Goal: Transaction & Acquisition: Book appointment/travel/reservation

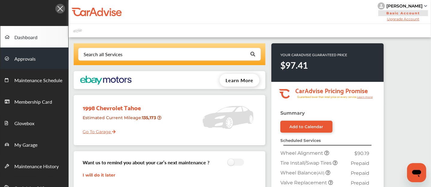
click at [58, 62] on link "Approvals" at bounding box center [34, 59] width 68 height 22
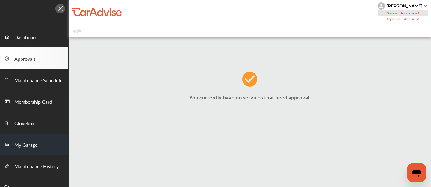
click at [30, 145] on span "My Garage" at bounding box center [25, 146] width 23 height 8
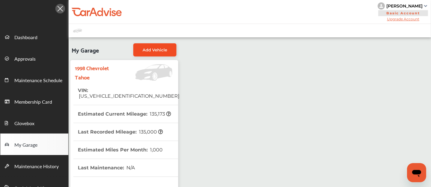
click at [153, 55] on link "Add Vehicle" at bounding box center [154, 49] width 43 height 13
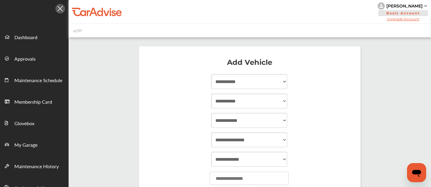
scroll to position [72, 0]
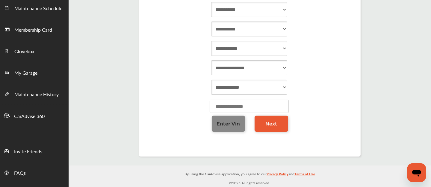
click at [223, 122] on span "Enter Vin" at bounding box center [227, 124] width 23 height 6
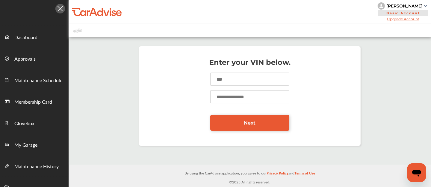
click at [229, 85] on input at bounding box center [249, 79] width 79 height 13
type input "**********"
click at [231, 100] on input "number" at bounding box center [249, 96] width 79 height 13
click at [238, 100] on input "number" at bounding box center [249, 96] width 79 height 13
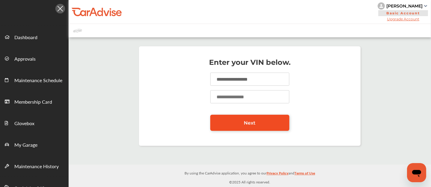
type input "******"
click at [240, 120] on link "Next" at bounding box center [249, 123] width 79 height 16
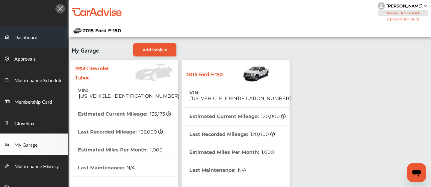
click at [12, 35] on span at bounding box center [10, 37] width 10 height 10
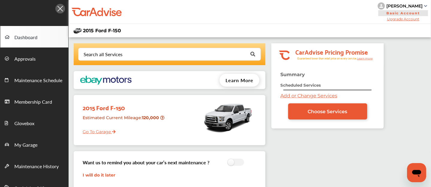
click at [290, 96] on link "Add or Change Services" at bounding box center [308, 96] width 57 height 6
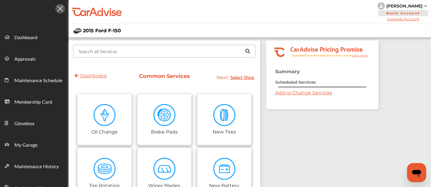
click at [151, 50] on input "text" at bounding box center [163, 51] width 179 height 12
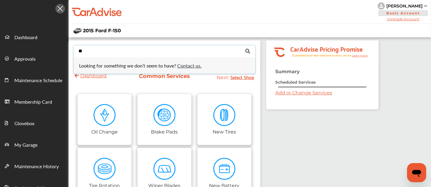
type input "*"
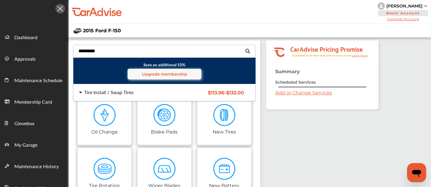
type input "*********"
click at [112, 90] on div "Tire Install / Swap Tires" at bounding box center [108, 92] width 49 height 5
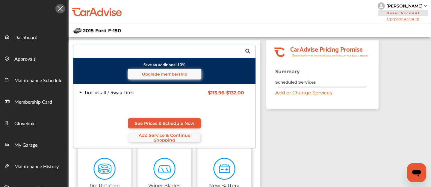
click at [156, 118] on div "Tire Install / Swap Tires $113.96 - $132.00 Tire Install / Swap Tires $113.96 -…" at bounding box center [165, 116] width 192 height 64
click at [172, 122] on span "See Prices & Schedule Now" at bounding box center [165, 123] width 60 height 5
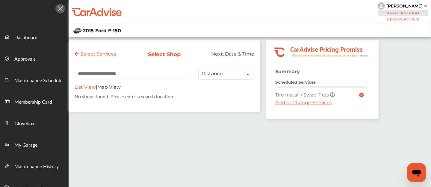
click at [297, 105] on link "Add or Change Services" at bounding box center [303, 103] width 57 height 6
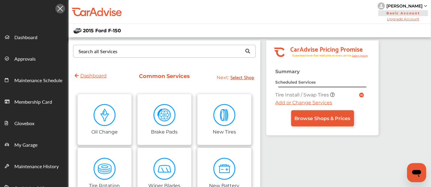
click at [96, 54] on div "Search all Services" at bounding box center [97, 51] width 39 height 5
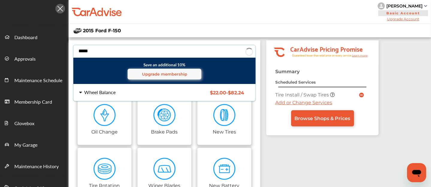
type input "*****"
click at [103, 91] on div "Wheel Balance" at bounding box center [99, 92] width 31 height 5
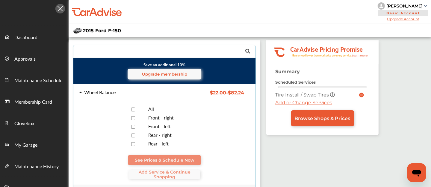
click at [136, 111] on div at bounding box center [132, 110] width 21 height 6
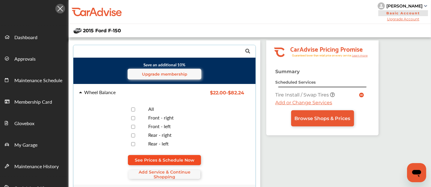
click at [174, 158] on span "See Prices & Schedule Now" at bounding box center [165, 160] width 60 height 5
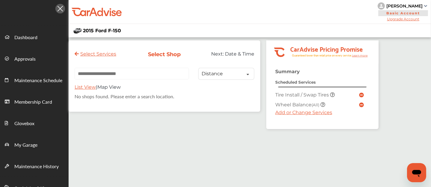
click at [296, 113] on link "Add or Change Services" at bounding box center [303, 113] width 57 height 6
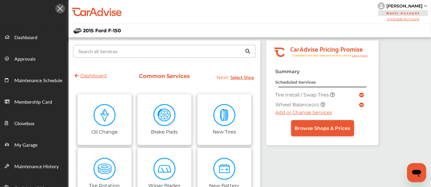
click at [135, 55] on input "text" at bounding box center [163, 51] width 179 height 12
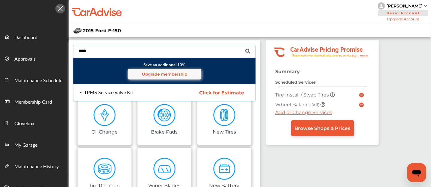
type input "****"
click at [117, 96] on div "TPMS Service Valve Kit Click for Estimate TPMS Service Valve Kit Click for Esti…" at bounding box center [165, 92] width 192 height 17
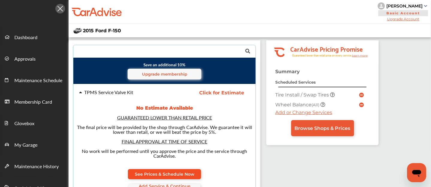
click at [171, 172] on span "See Prices & Schedule Now" at bounding box center [165, 174] width 60 height 5
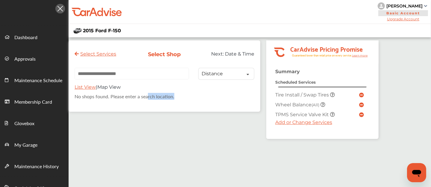
drag, startPoint x: 190, startPoint y: 104, endPoint x: 147, endPoint y: 156, distance: 67.4
click at [147, 156] on div "Select Services Select Shop Next: Date & Time Distance Distance Price List View…" at bounding box center [224, 138] width 310 height 197
click at [93, 75] on input "text" at bounding box center [132, 74] width 114 height 12
click at [119, 26] on div "2015 Ford F-150" at bounding box center [250, 30] width 362 height 13
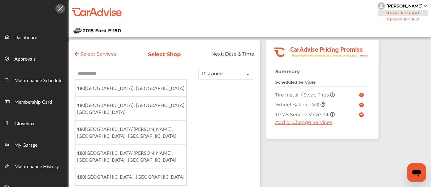
click at [111, 75] on input "*********" at bounding box center [132, 74] width 114 height 12
paste input "********"
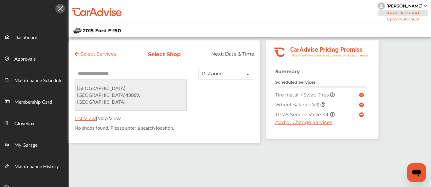
click at [135, 90] on span "[GEOGRAPHIC_DATA], [GEOGRAPHIC_DATA] , [GEOGRAPHIC_DATA]" at bounding box center [108, 95] width 63 height 21
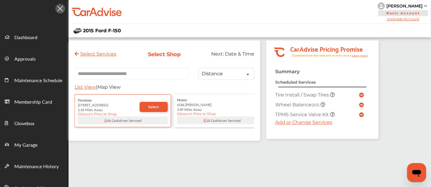
click at [134, 75] on input "**********" at bounding box center [132, 74] width 114 height 12
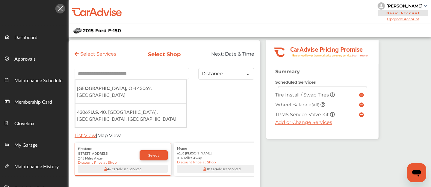
click at [134, 75] on input "**********" at bounding box center [132, 74] width 114 height 12
paste input "text"
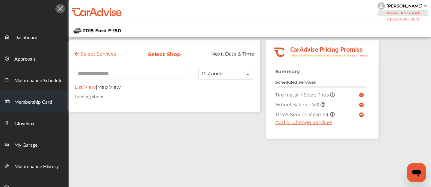
type input "**********"
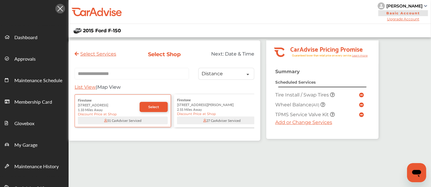
click at [84, 89] on span "List View" at bounding box center [85, 87] width 21 height 6
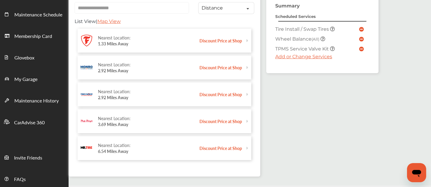
scroll to position [52, 0]
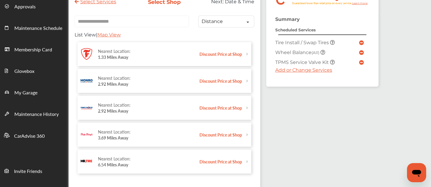
click at [147, 131] on div "Nearest Location:" at bounding box center [148, 132] width 101 height 6
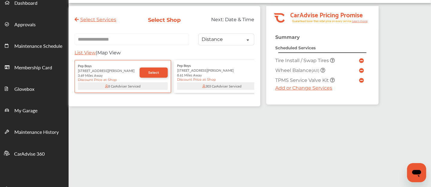
scroll to position [30, 0]
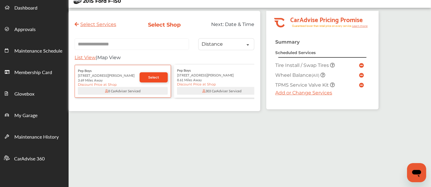
click at [154, 79] on span "Select" at bounding box center [153, 77] width 11 height 4
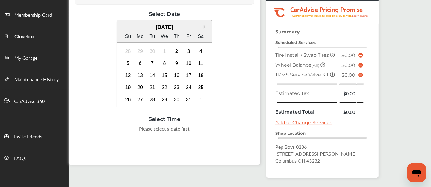
scroll to position [87, 0]
click at [175, 55] on div "2" at bounding box center [177, 51] width 10 height 10
click at [208, 155] on div "Select Date & Time Next: Checkout Pep Boys [STREET_ADDRESS][PERSON_NAME][PERSON…" at bounding box center [165, 59] width 192 height 212
click at [188, 52] on div "3" at bounding box center [189, 51] width 10 height 10
click at [178, 56] on div "28 29 30 1 2 3 4" at bounding box center [164, 51] width 85 height 12
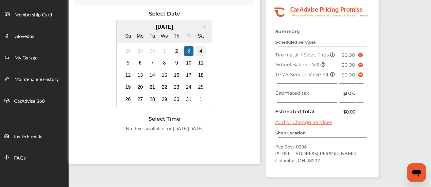
click at [196, 49] on div "4" at bounding box center [201, 51] width 10 height 10
click at [181, 74] on div "12 13 14 15 16 17 18" at bounding box center [164, 75] width 85 height 12
click at [179, 75] on div "16" at bounding box center [177, 76] width 10 height 10
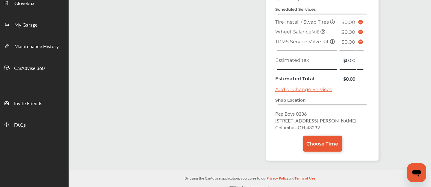
scroll to position [120, 0]
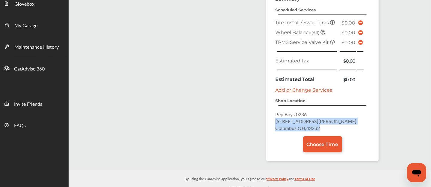
drag, startPoint x: 324, startPoint y: 127, endPoint x: 267, endPoint y: 122, distance: 57.1
click at [267, 122] on div "Summary Scheduled Services Tire Install / Swap Tires $0.00 Wheel Balance (All) …" at bounding box center [322, 78] width 112 height 165
copy p "[STREET_ADDRESS][PERSON_NAME]"
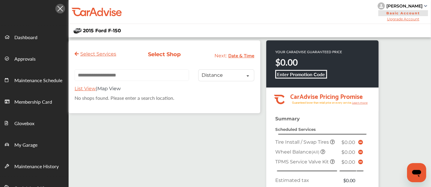
click at [107, 68] on div "Select Services Select Shop Next: Date & Time Distance Distance Price List View…" at bounding box center [165, 76] width 192 height 73
click at [108, 75] on input "text" at bounding box center [132, 75] width 114 height 12
paste input "**********"
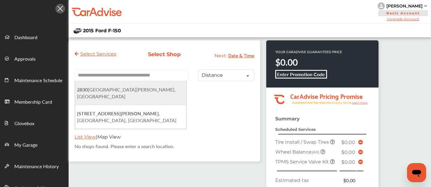
click at [109, 90] on span "[STREET_ADDRESS][PERSON_NAME]" at bounding box center [126, 93] width 98 height 14
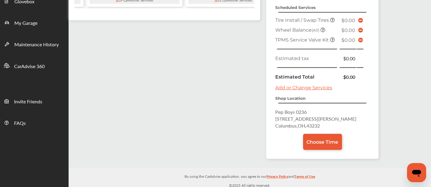
scroll to position [122, 0]
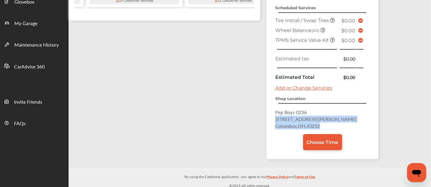
drag, startPoint x: 326, startPoint y: 125, endPoint x: 276, endPoint y: 115, distance: 51.4
click at [276, 115] on p "Pep Boys 0236 [STREET_ADDRESS][PERSON_NAME]" at bounding box center [322, 119] width 94 height 21
click at [274, 110] on div "Summary Scheduled Services Tire Install / Swap Tires $0.00 Wheel Balance (All) …" at bounding box center [322, 76] width 112 height 165
copy p "Pep Boys 0236 [STREET_ADDRESS][PERSON_NAME]"
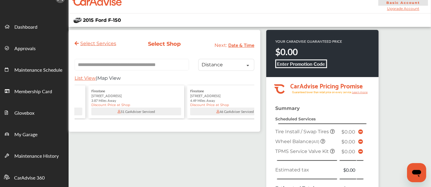
scroll to position [0, 387]
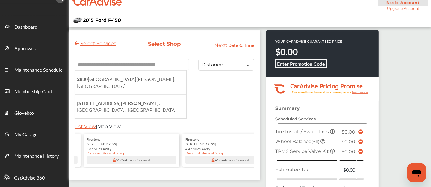
click at [121, 69] on input "**********" at bounding box center [132, 65] width 114 height 12
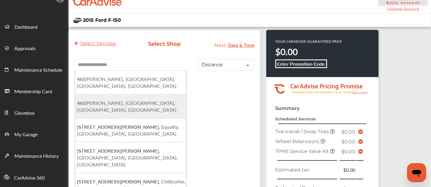
click at [118, 101] on li "[STREET_ADDRESS][PERSON_NAME]" at bounding box center [130, 107] width 111 height 24
type input "**********"
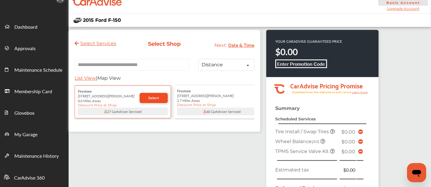
click at [144, 101] on link "Select" at bounding box center [154, 98] width 28 height 10
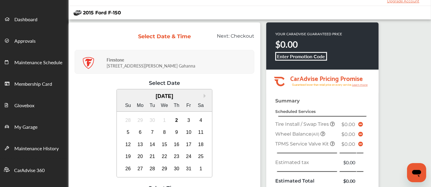
scroll to position [49, 0]
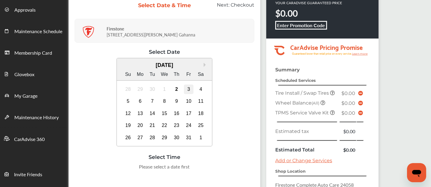
click at [188, 90] on div "3" at bounding box center [189, 90] width 10 height 10
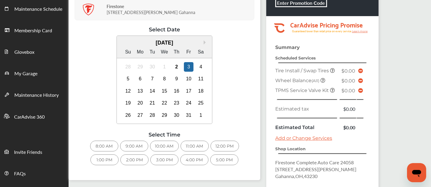
scroll to position [106, 0]
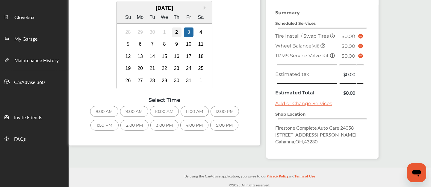
click at [178, 35] on div "2" at bounding box center [177, 33] width 10 height 10
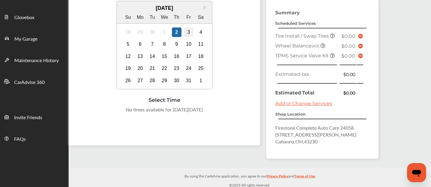
click at [189, 32] on div "3" at bounding box center [189, 33] width 10 height 10
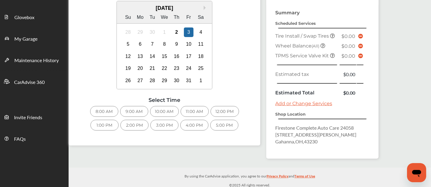
click at [110, 110] on div "8:00 AM" at bounding box center [104, 111] width 28 height 11
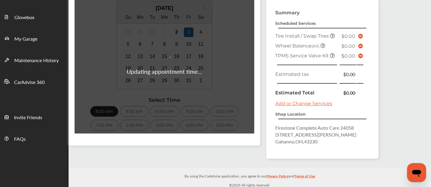
click at [163, 107] on div "Updating appointment time..." at bounding box center [165, 63] width 180 height 142
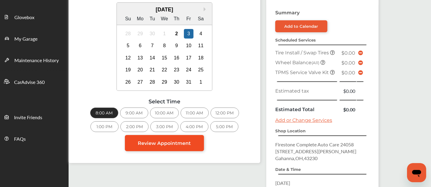
click at [161, 141] on span "Review Appointment" at bounding box center [164, 144] width 53 height 6
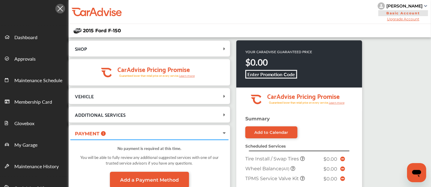
scroll to position [181, 0]
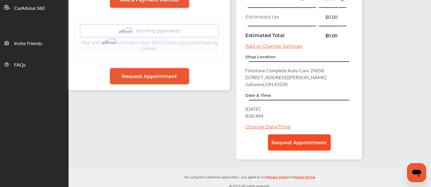
click at [296, 140] on span "Request Appointment" at bounding box center [299, 143] width 55 height 6
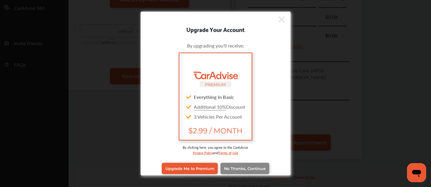
click at [254, 166] on link "No Thanks, Continue" at bounding box center [244, 168] width 49 height 11
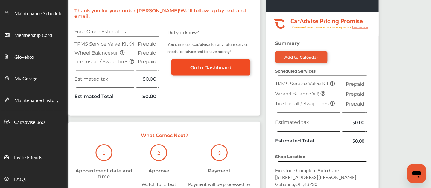
scroll to position [62, 0]
